Goal: Transaction & Acquisition: Purchase product/service

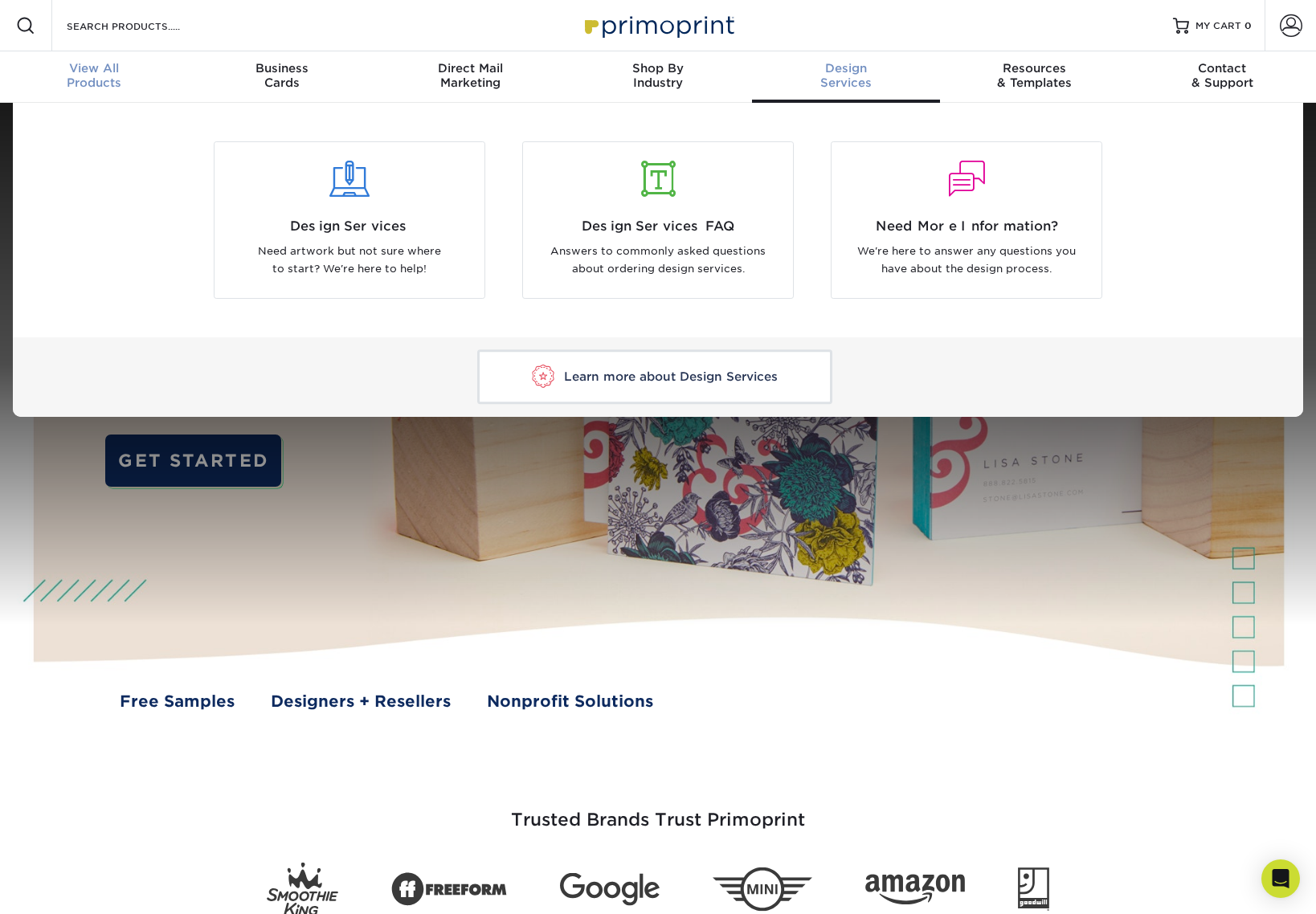
click at [88, 70] on span "View All" at bounding box center [94, 68] width 188 height 15
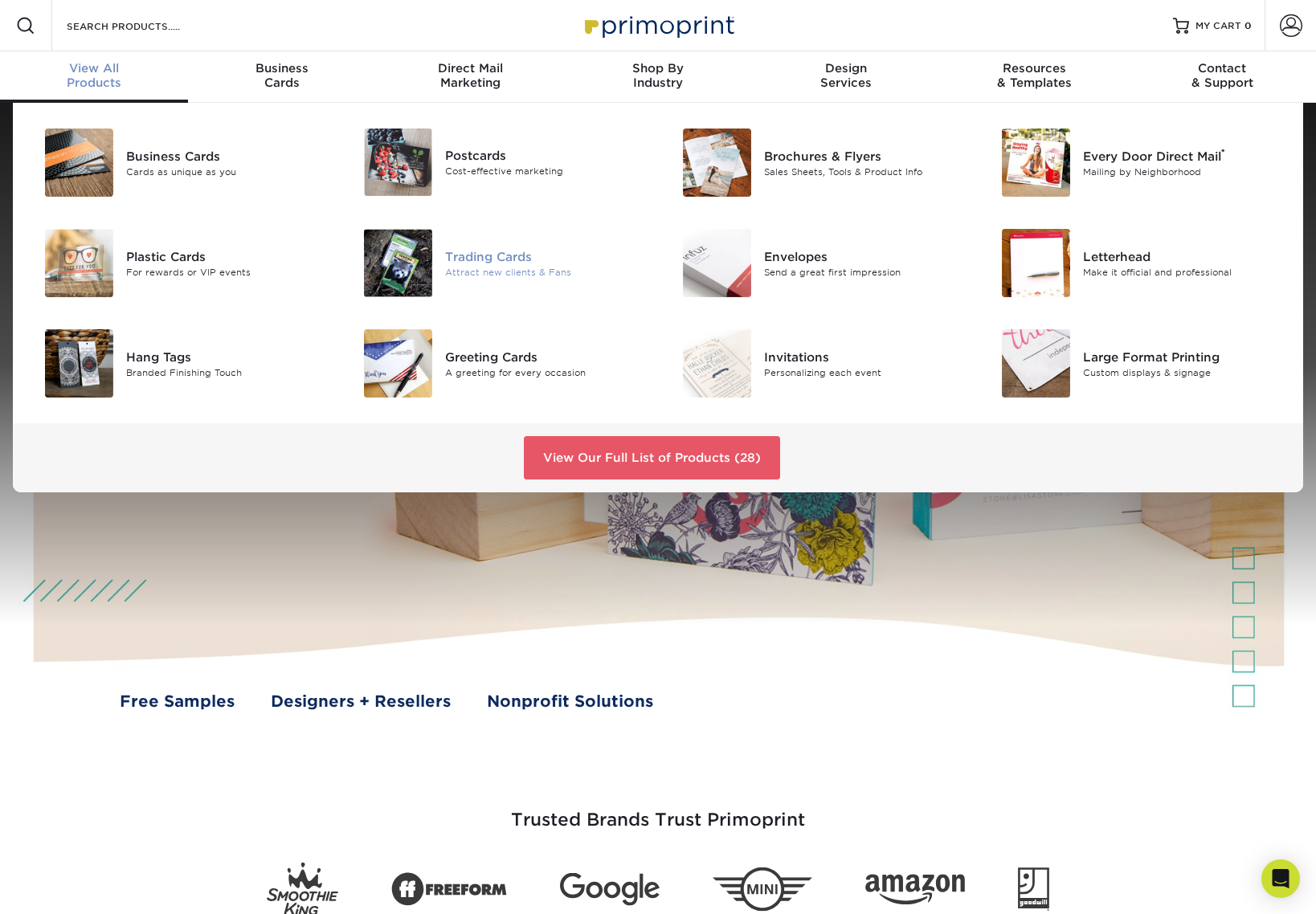
click at [478, 262] on div "Trading Cards" at bounding box center [546, 257] width 201 height 18
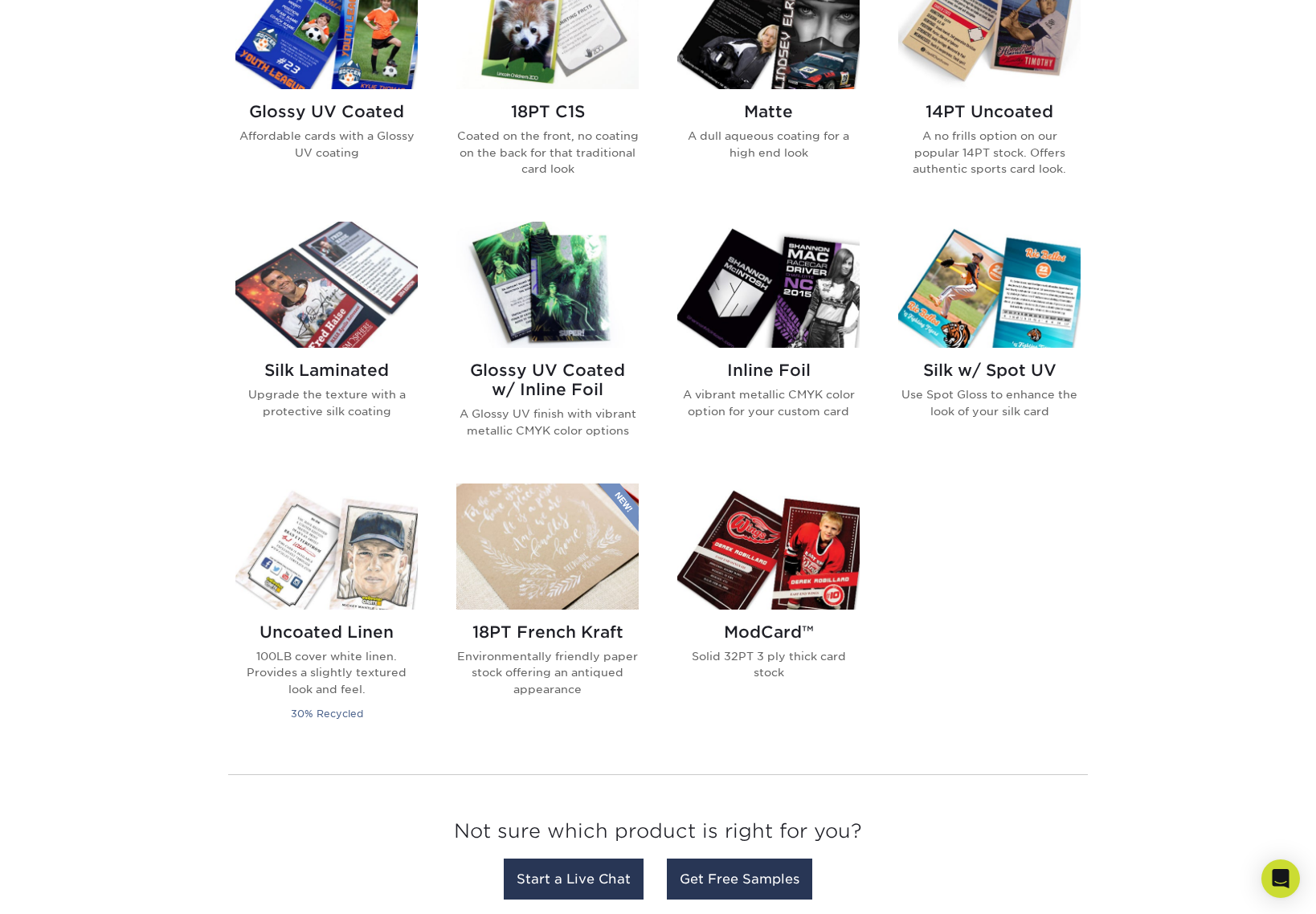
scroll to position [811, 0]
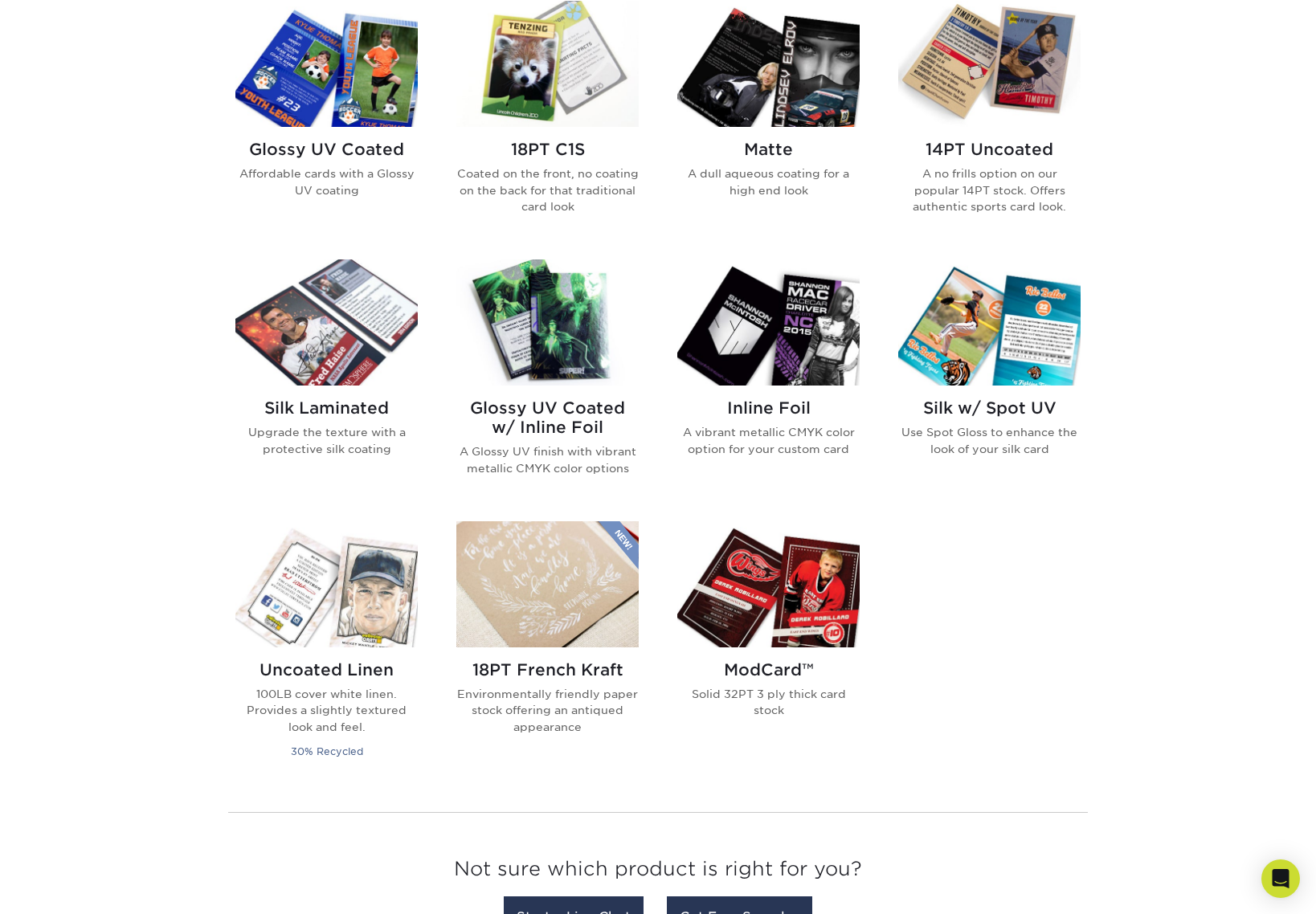
click at [370, 147] on h2 "Glossy UV Coated" at bounding box center [326, 150] width 182 height 19
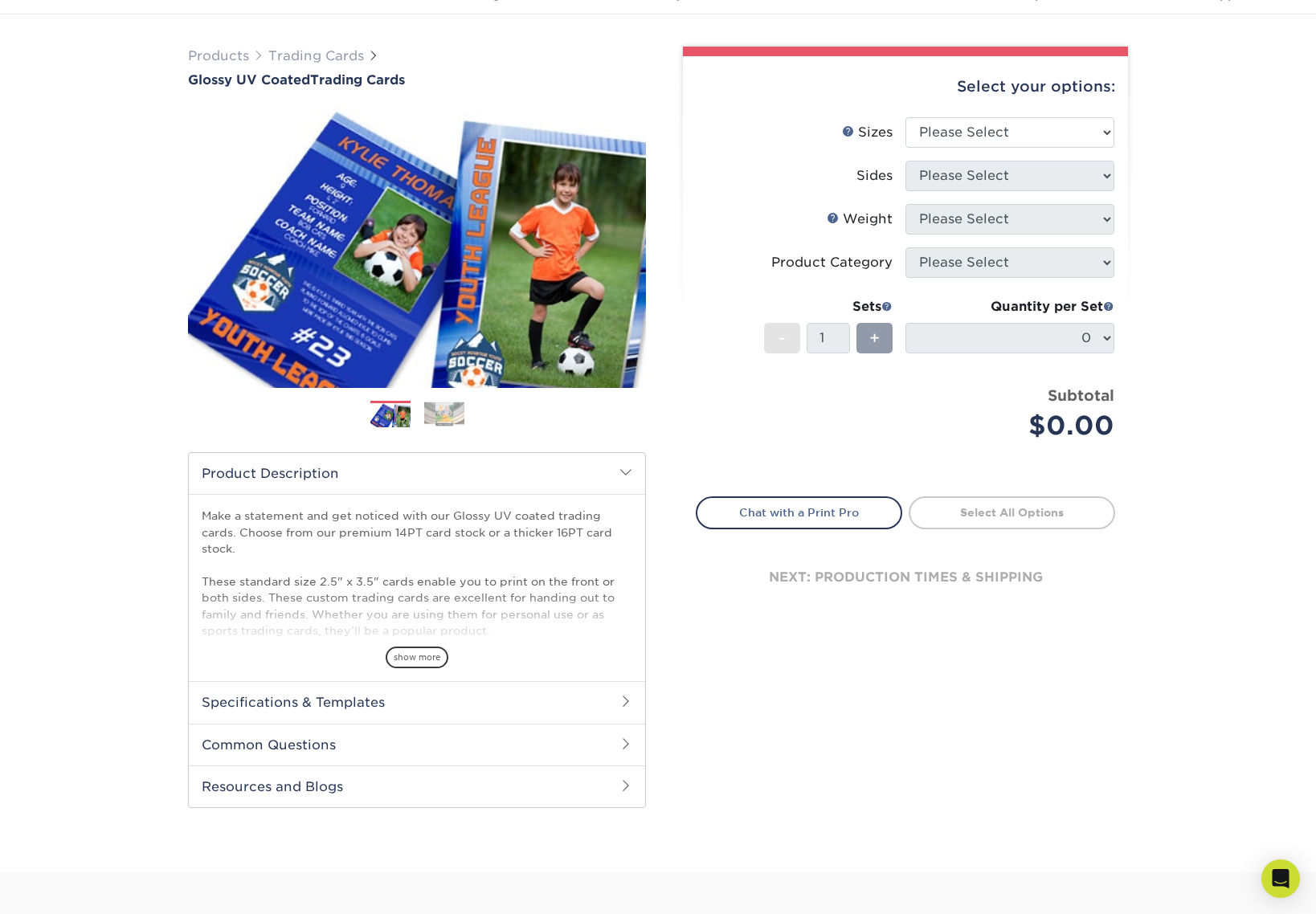
scroll to position [68, 0]
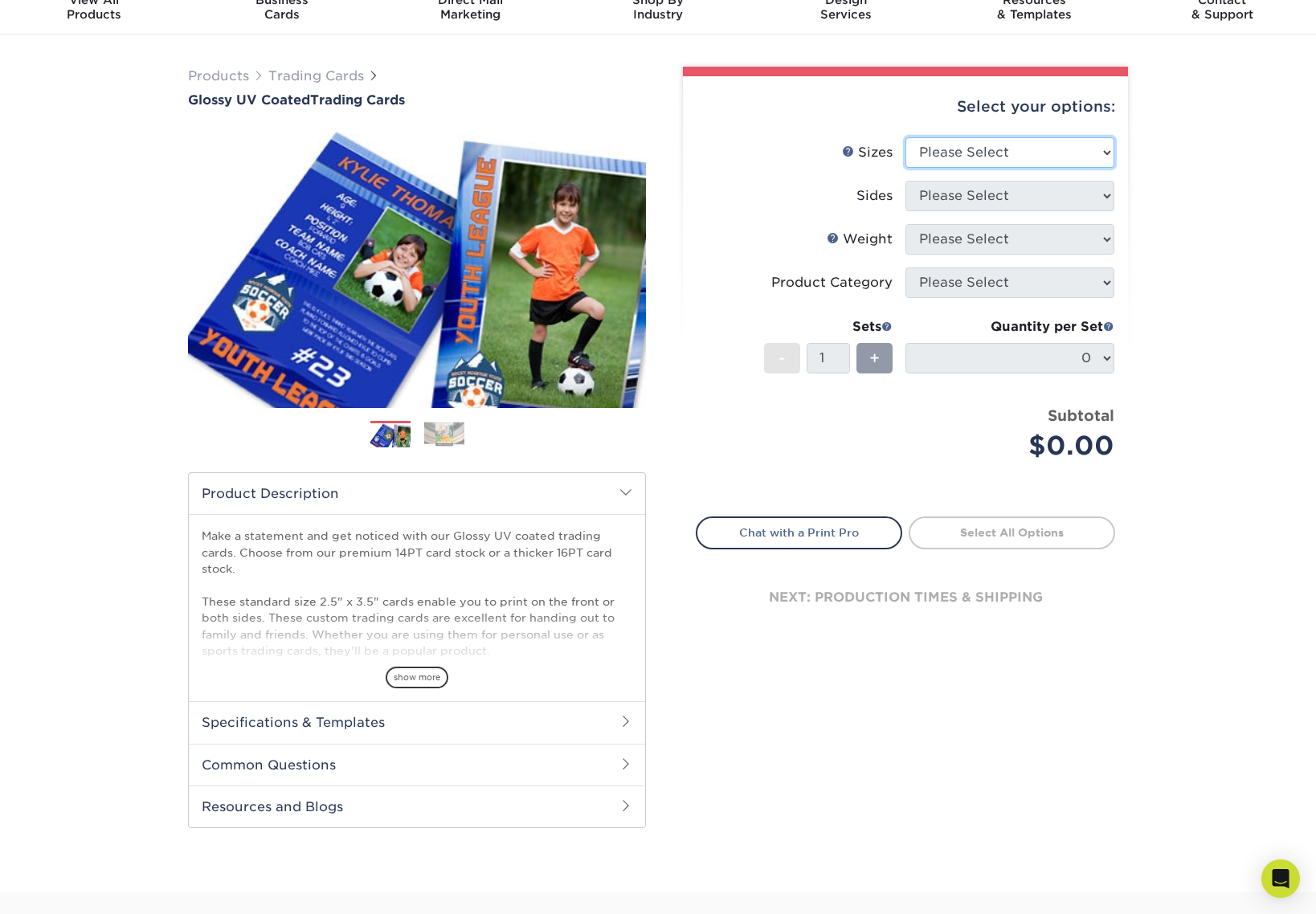
click at [934, 153] on select "Please Select 2.5" x 3.5"" at bounding box center [1010, 153] width 209 height 31
select select "2.50x3.50"
